Goal: Task Accomplishment & Management: Use online tool/utility

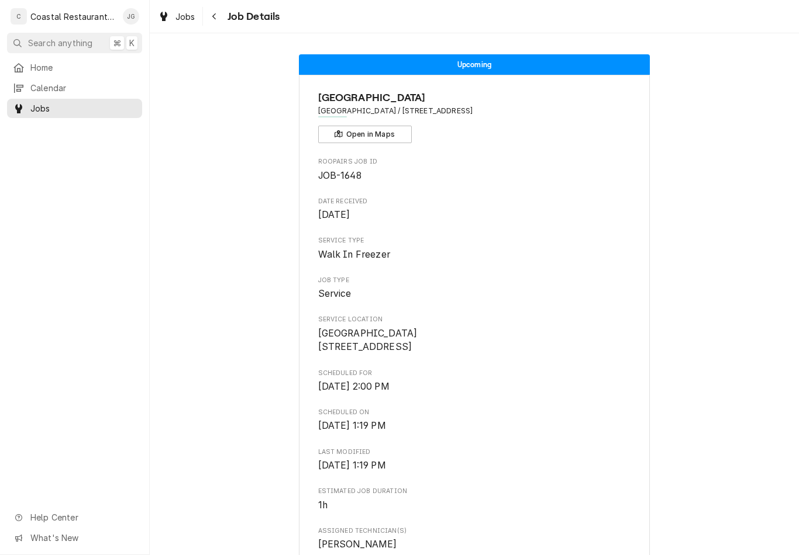
scroll to position [193, 0]
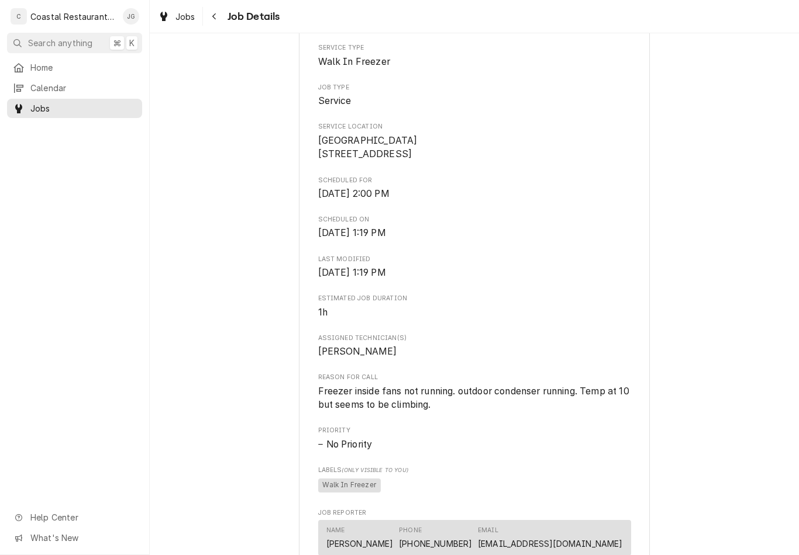
click at [82, 63] on span "Home" at bounding box center [83, 67] width 106 height 12
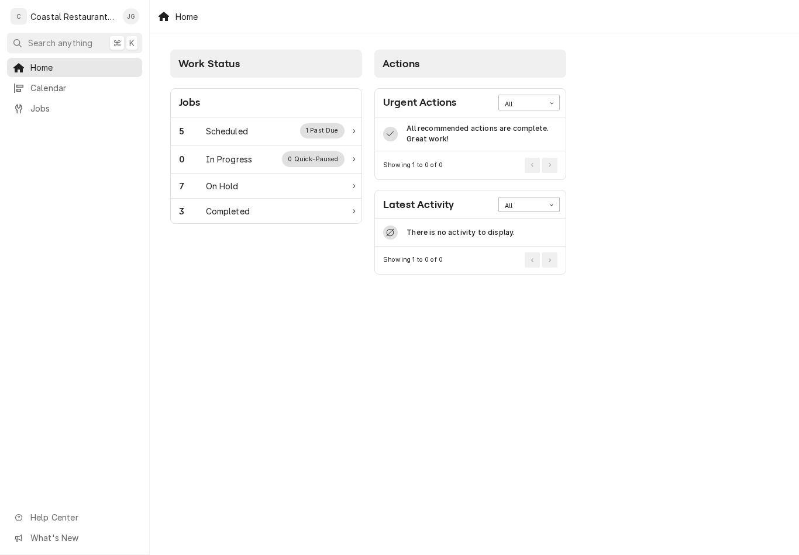
click at [249, 126] on div "5 Scheduled 1 Past Due" at bounding box center [261, 130] width 165 height 15
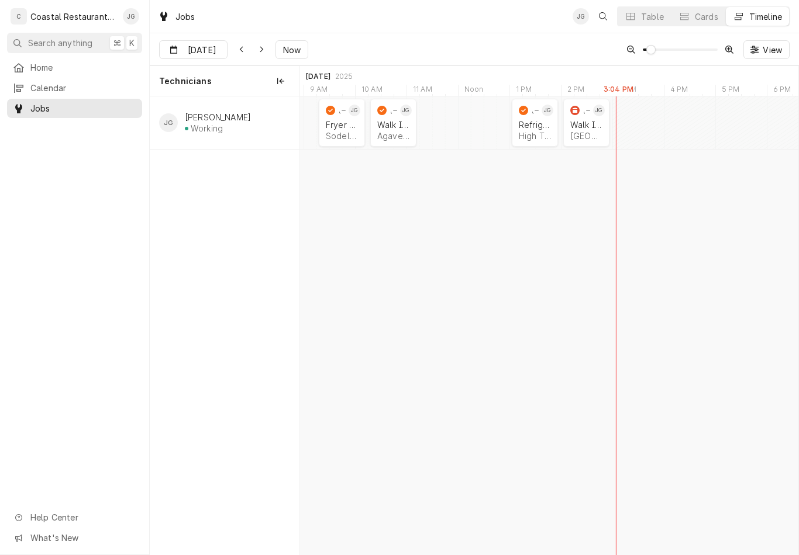
click at [395, 357] on div "9:15 AM 10:15 AM JOB-1645 JG Fryer Repair Sodel Concepts | Rehoboth Beach, 1997…" at bounding box center [549, 325] width 498 height 459
click at [588, 123] on div "Walk In Freezer" at bounding box center [586, 125] width 32 height 10
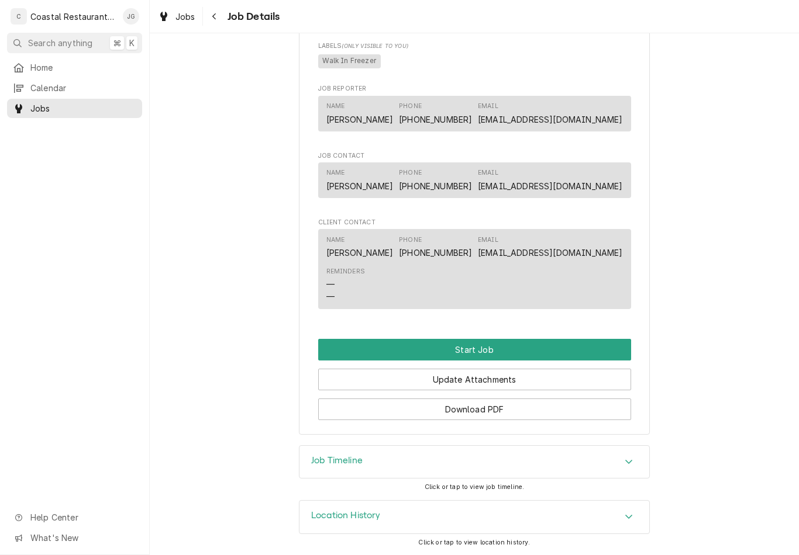
scroll to position [617, 0]
click at [477, 350] on button "Start Job" at bounding box center [474, 351] width 313 height 22
